Goal: Task Accomplishment & Management: Use online tool/utility

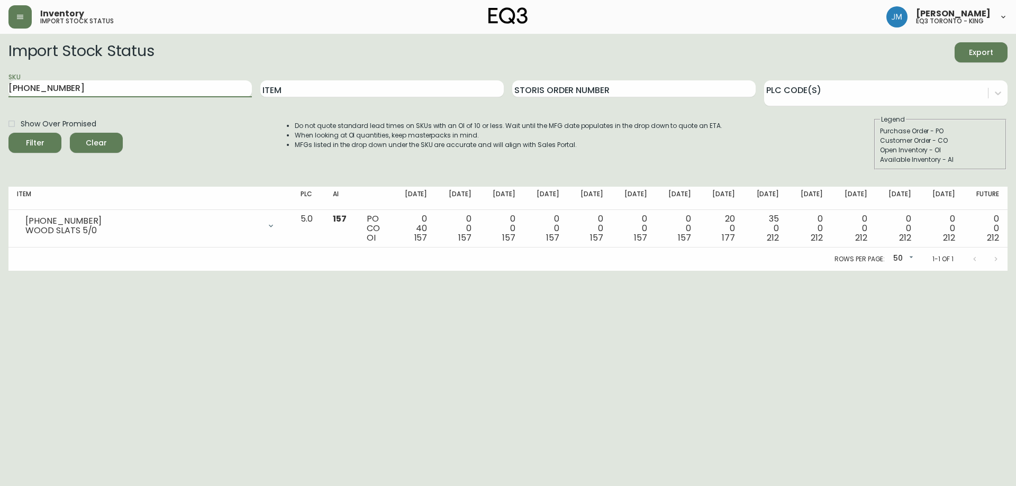
drag, startPoint x: 68, startPoint y: 82, endPoint x: 0, endPoint y: 53, distance: 73.5
click at [0, 53] on main "Import Stock Status Export SKU [PHONE_NUMBER] Item Storis Order Number PLC Code…" at bounding box center [508, 152] width 1016 height 237
type input "a"
type input "ALFI"
click at [8, 133] on button "Filter" at bounding box center [34, 143] width 53 height 20
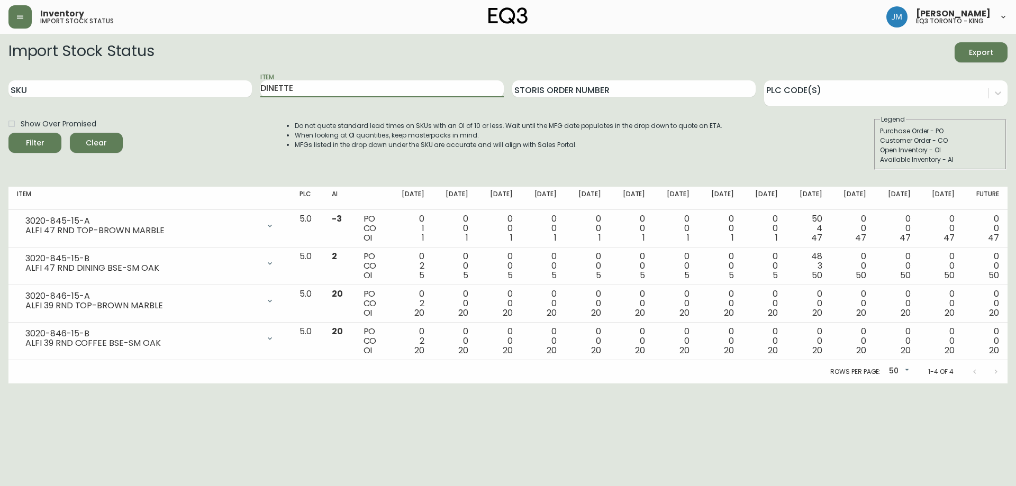
click at [8, 133] on button "Filter" at bounding box center [34, 143] width 53 height 20
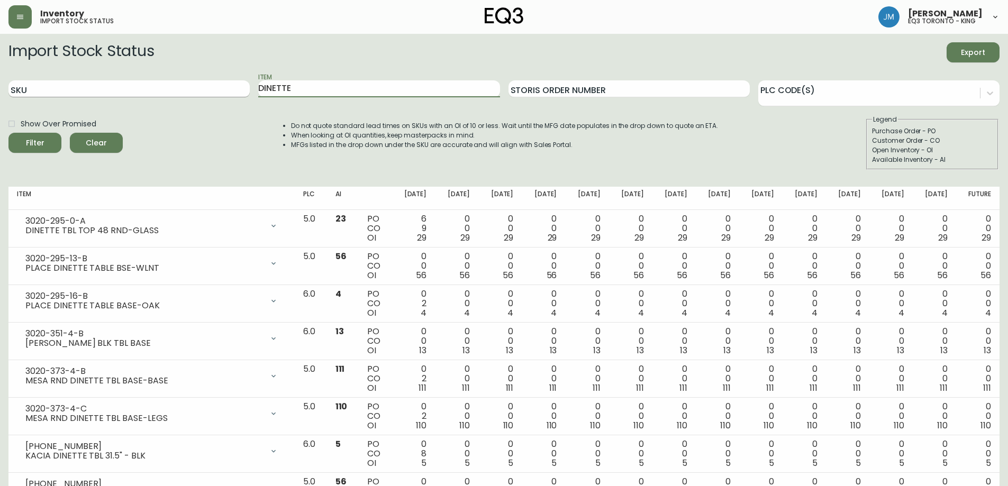
drag, startPoint x: 308, startPoint y: 86, endPoint x: 160, endPoint y: 87, distance: 148.2
click at [160, 86] on div "SKU Item DINETTE Storis Order Number PLC Code(s)" at bounding box center [503, 89] width 991 height 34
type input "MESA"
click at [8, 133] on button "Filter" at bounding box center [34, 143] width 53 height 20
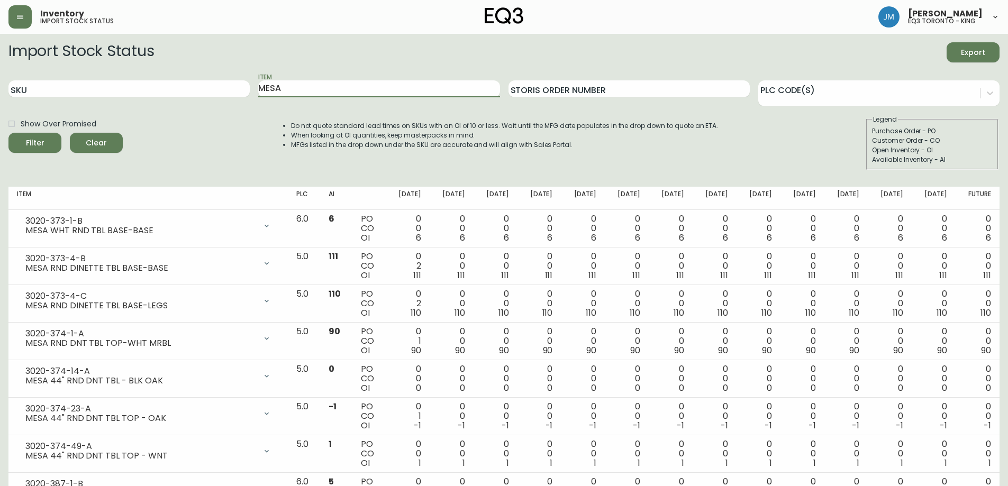
drag, startPoint x: 297, startPoint y: 81, endPoint x: 183, endPoint y: 79, distance: 114.3
click at [183, 79] on div "SKU Item MESA Storis Order Number PLC Code(s)" at bounding box center [503, 89] width 991 height 34
